Goal: Find specific page/section: Find specific page/section

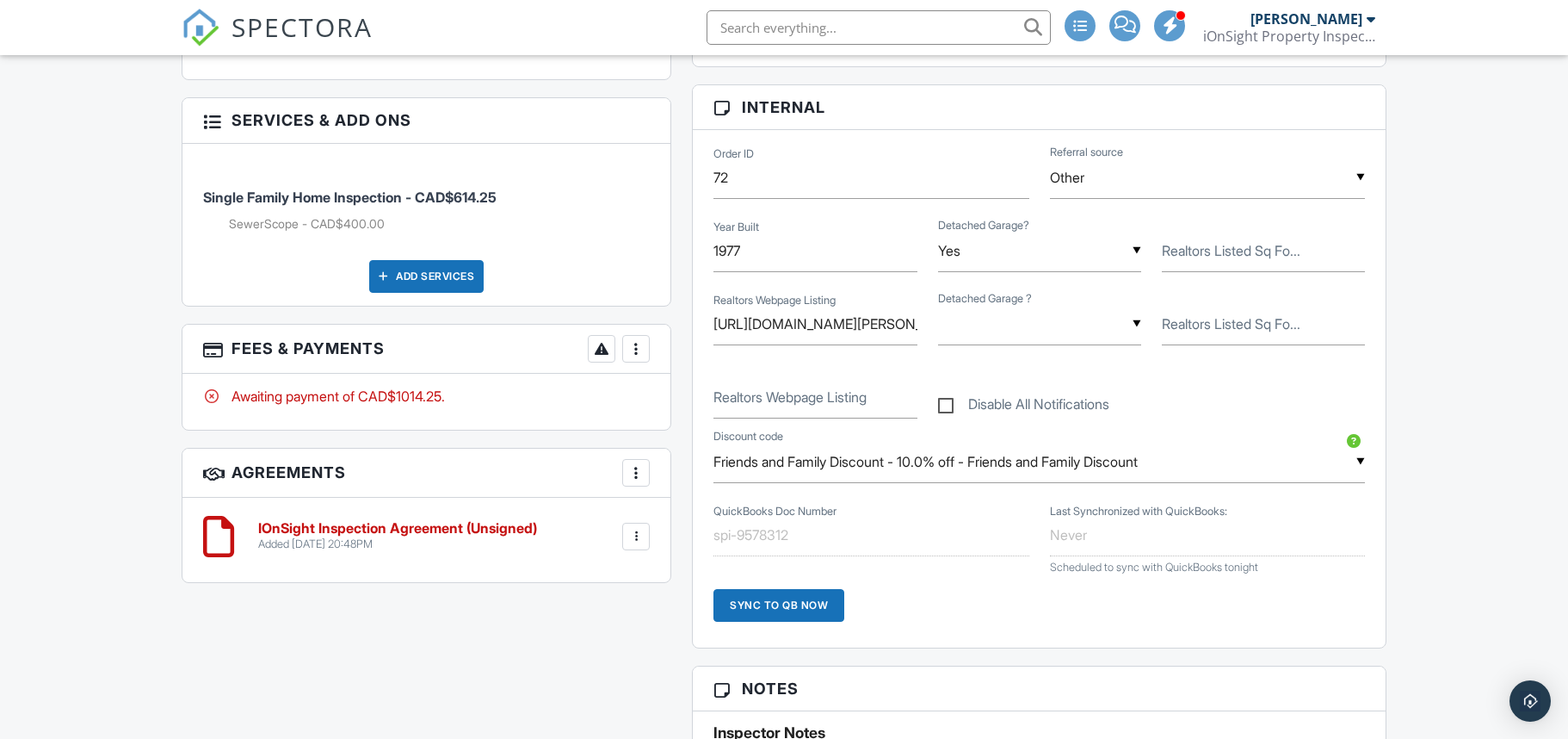
scroll to position [946, 0]
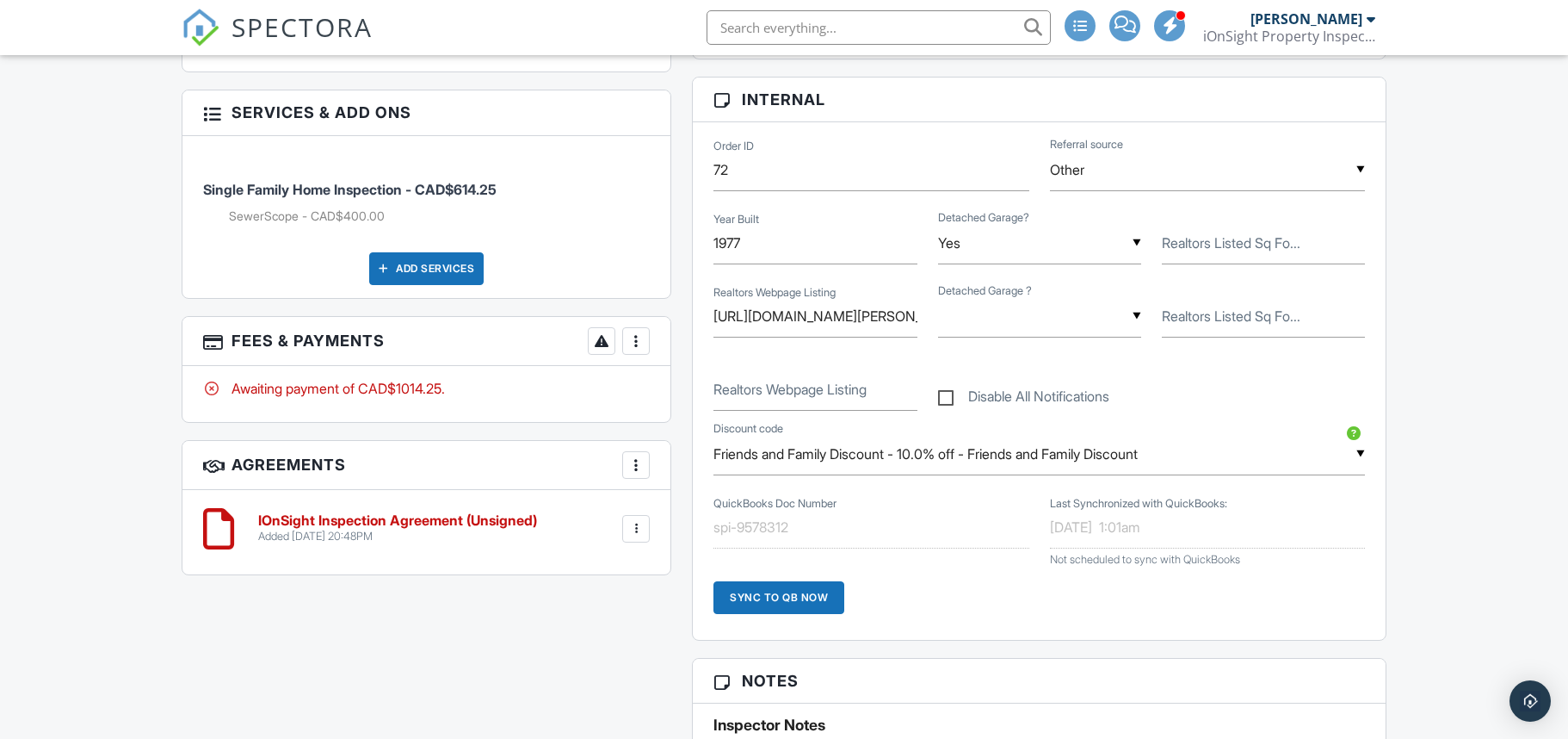
scroll to position [945, 0]
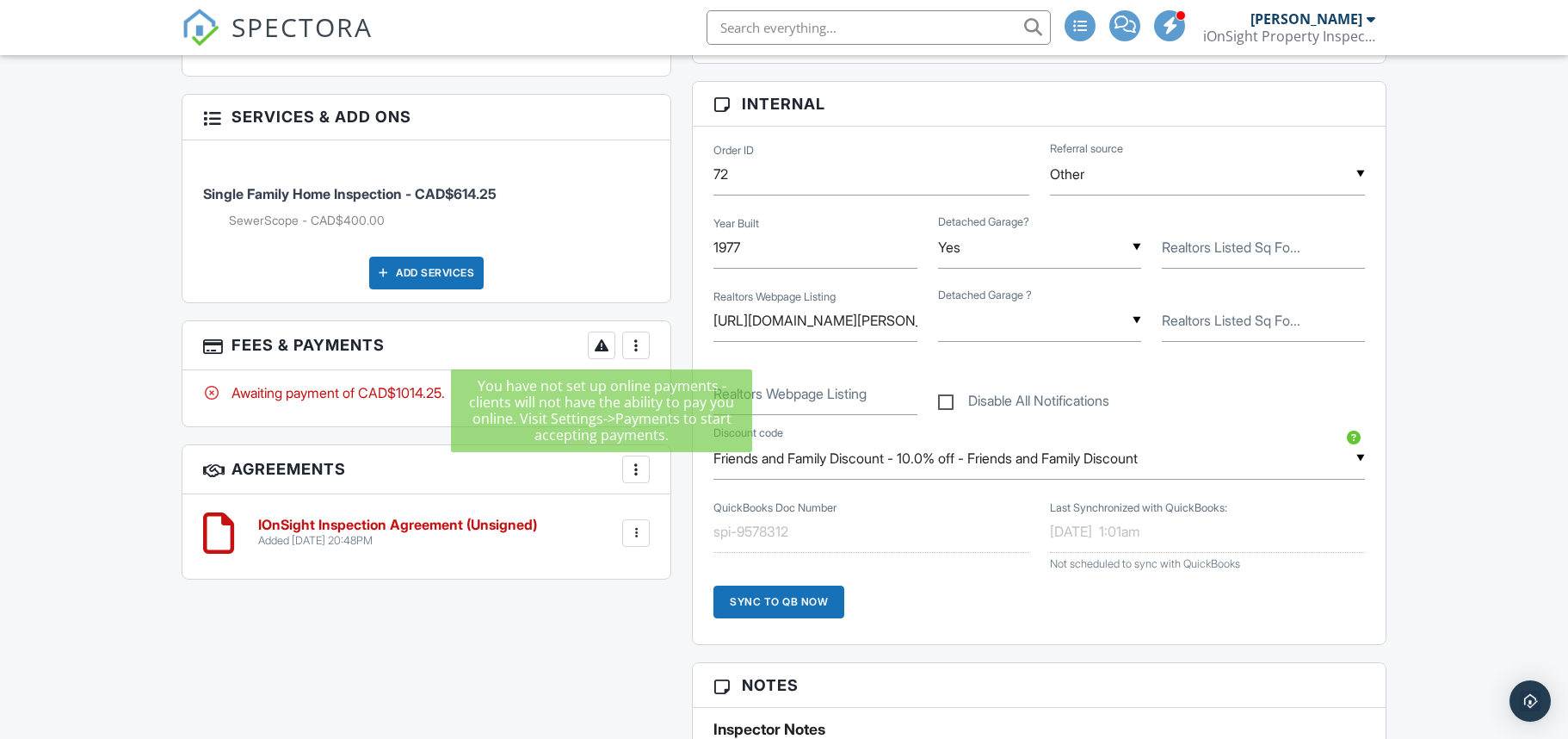
click at [605, 350] on div at bounding box center [601, 345] width 17 height 17
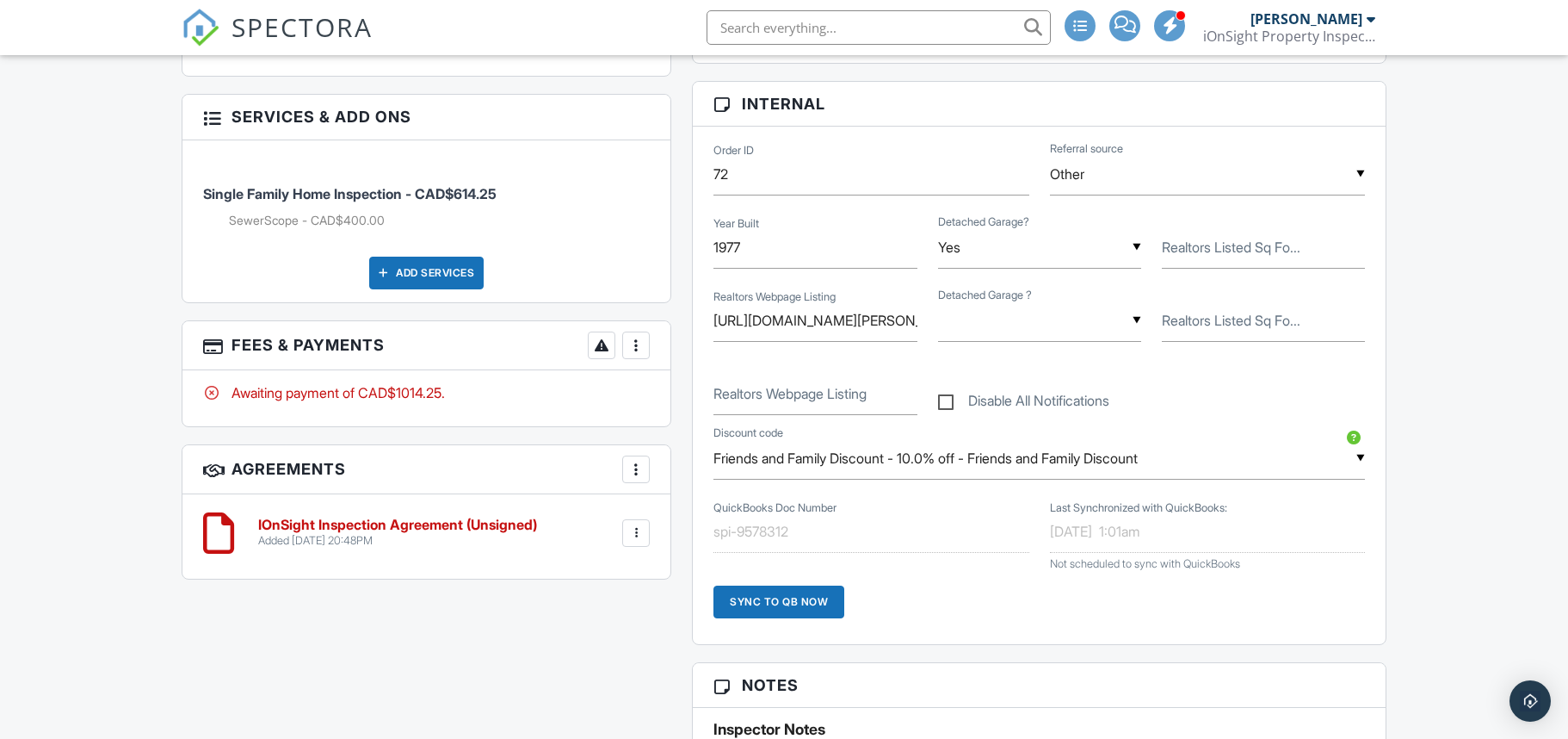
click at [636, 349] on div at bounding box center [636, 345] width 17 height 17
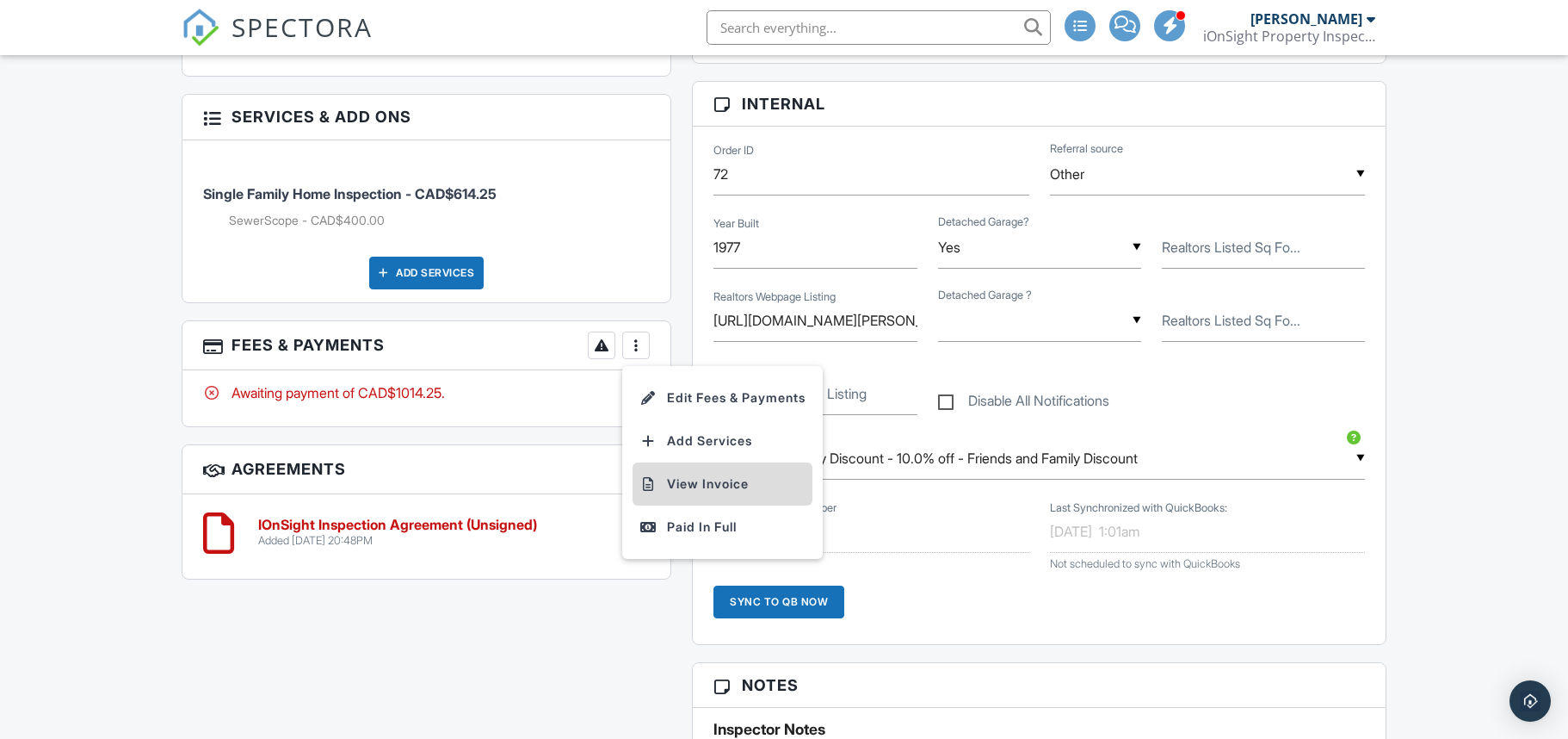
click at [689, 489] on li "View Invoice" at bounding box center [723, 483] width 180 height 43
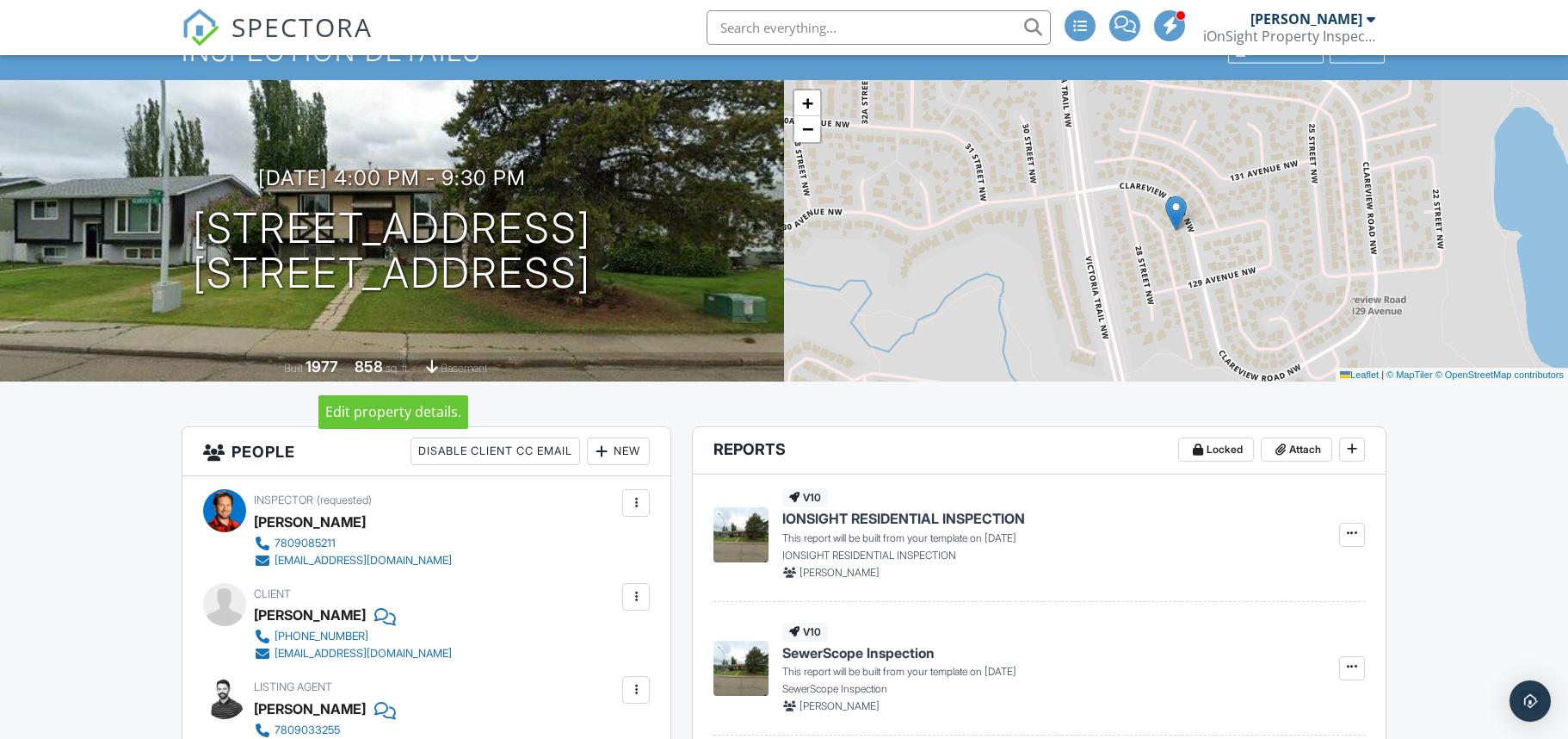
scroll to position [0, 0]
